Goal: Navigation & Orientation: Find specific page/section

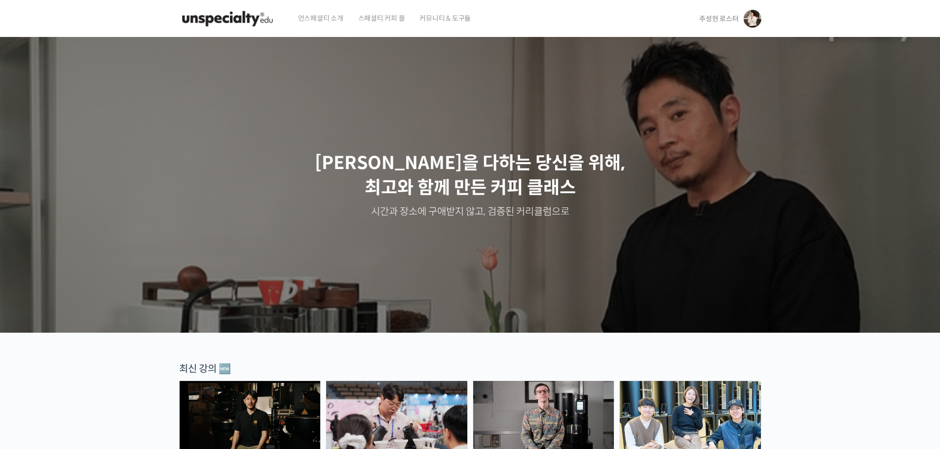
click at [723, 14] on span "주성현 로스터" at bounding box center [718, 18] width 39 height 9
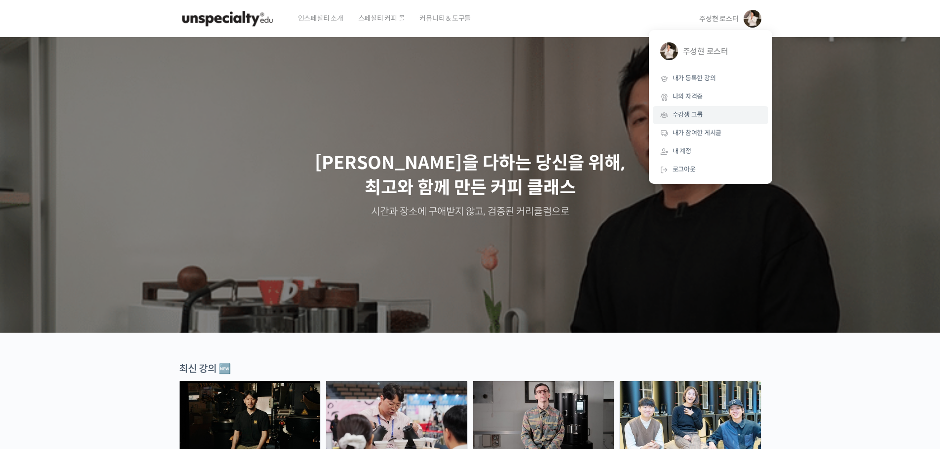
click at [678, 110] on link "수강생 그룹" at bounding box center [710, 115] width 115 height 18
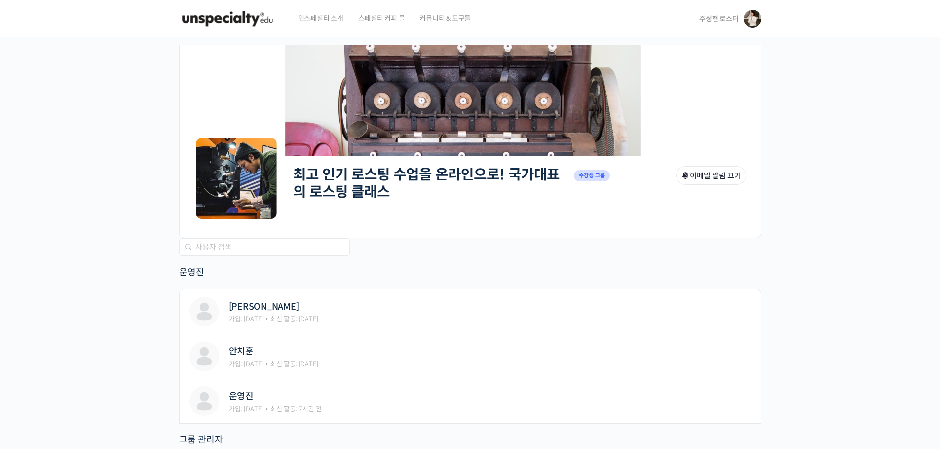
click at [379, 177] on link "최고 인기 로스팅 수업을 온라인으로! 국가대표의 로스팅 클래스" at bounding box center [426, 183] width 266 height 35
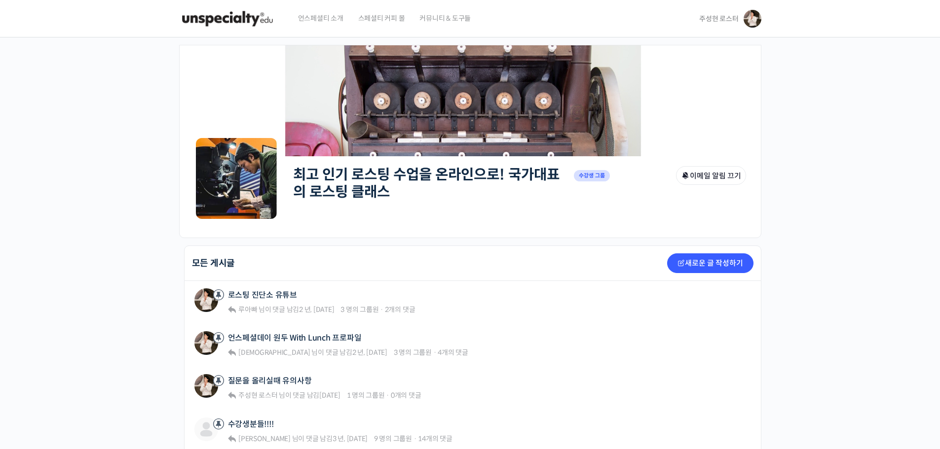
click at [719, 13] on link "주성현 로스터" at bounding box center [730, 18] width 62 height 37
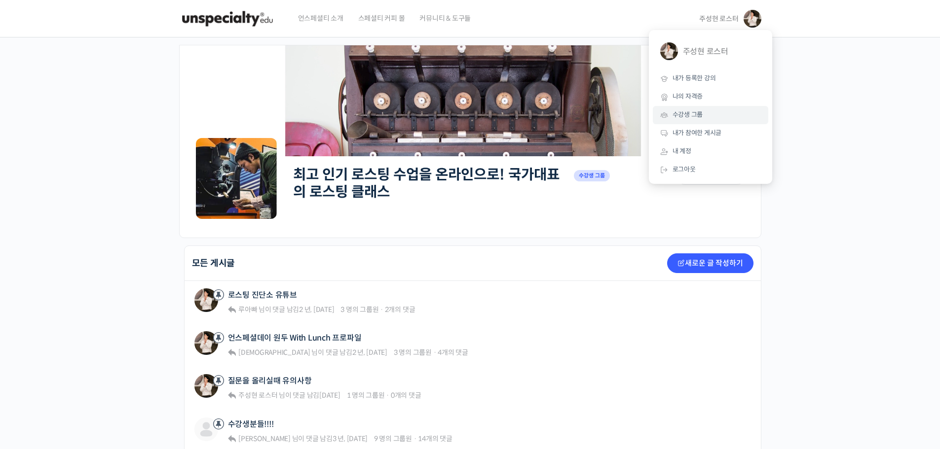
click at [708, 115] on link "수강생 그룹" at bounding box center [710, 115] width 115 height 18
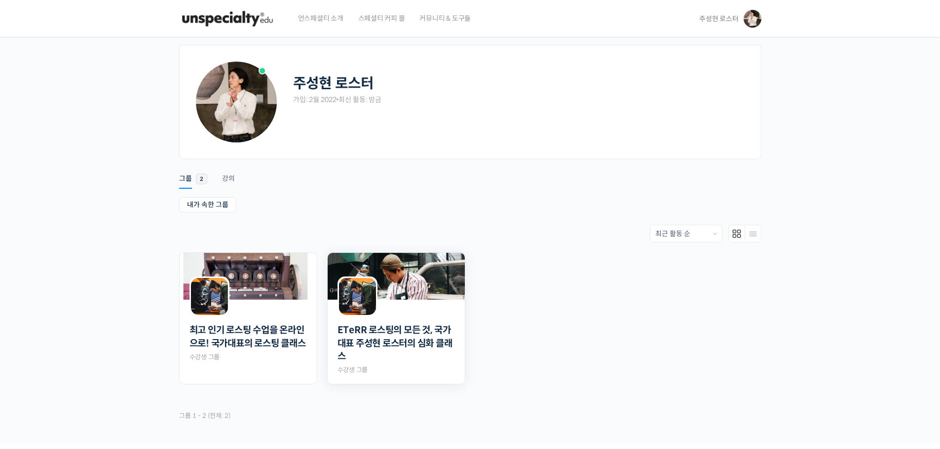
click at [381, 273] on img at bounding box center [396, 276] width 137 height 47
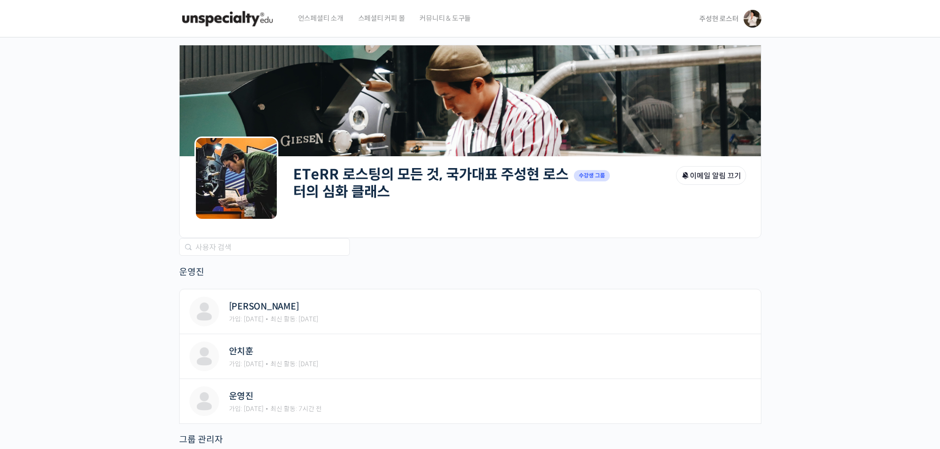
click at [385, 173] on link "ETeRR 로스팅의 모든 것, 국가대표 주성현 로스터의 심화 클래스" at bounding box center [430, 183] width 275 height 35
